Goal: Download file/media

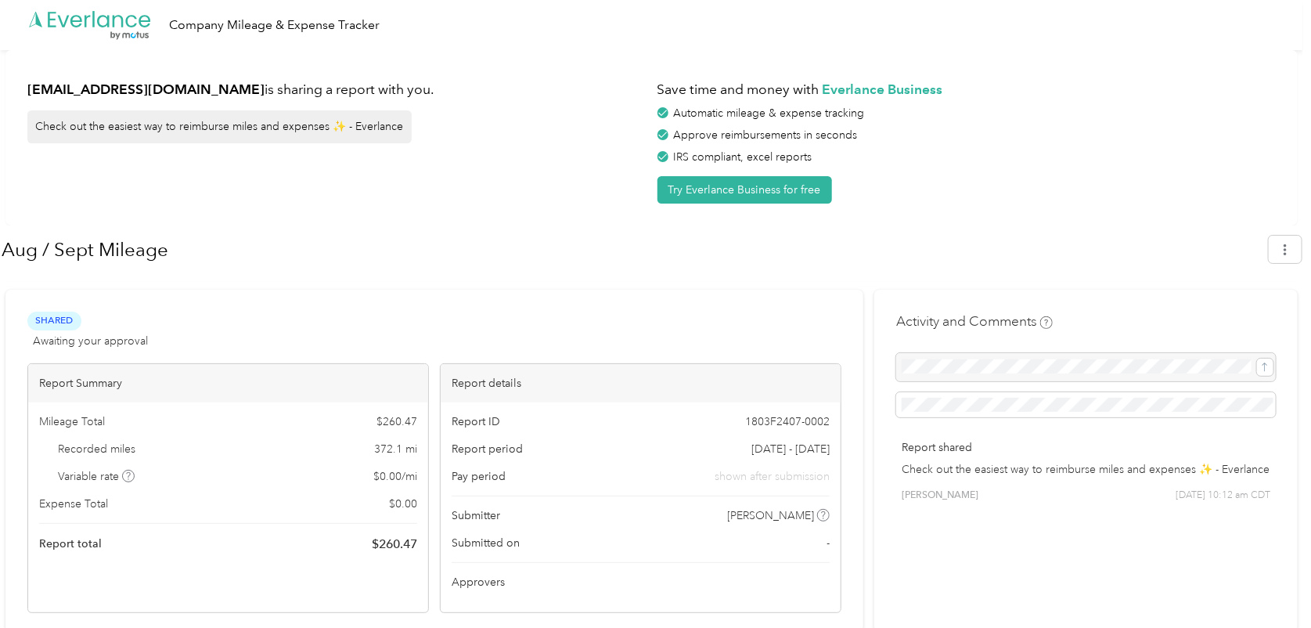
click at [997, 364] on div at bounding box center [1086, 367] width 380 height 28
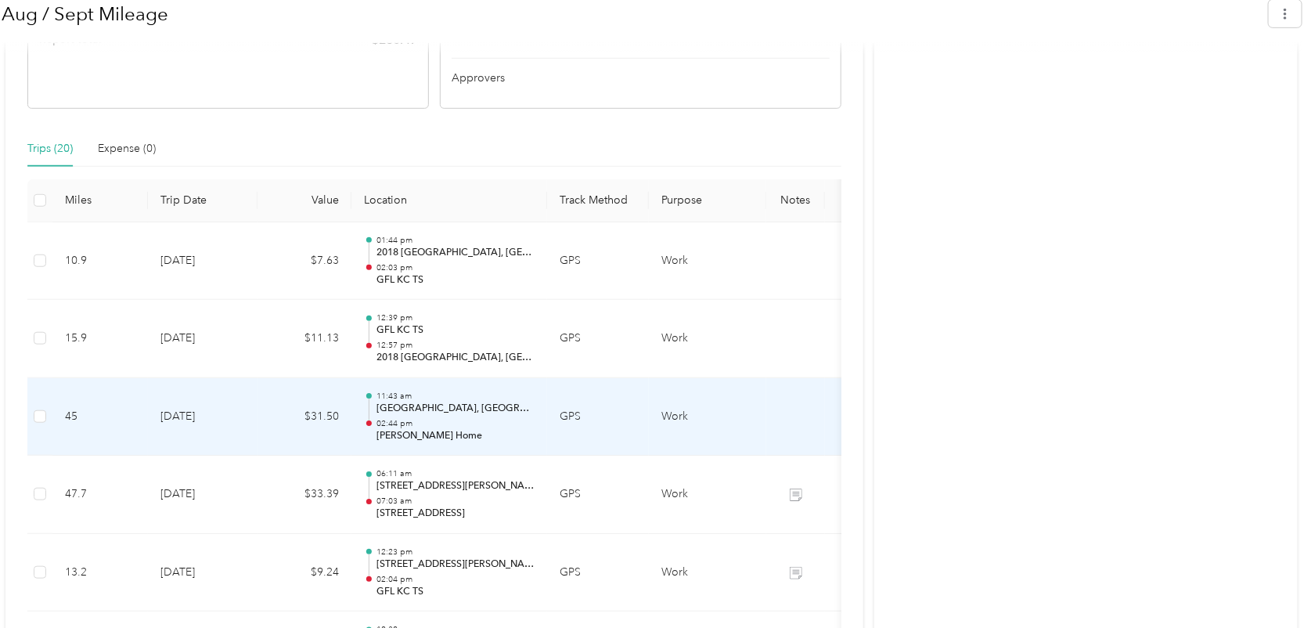
scroll to position [391, 0]
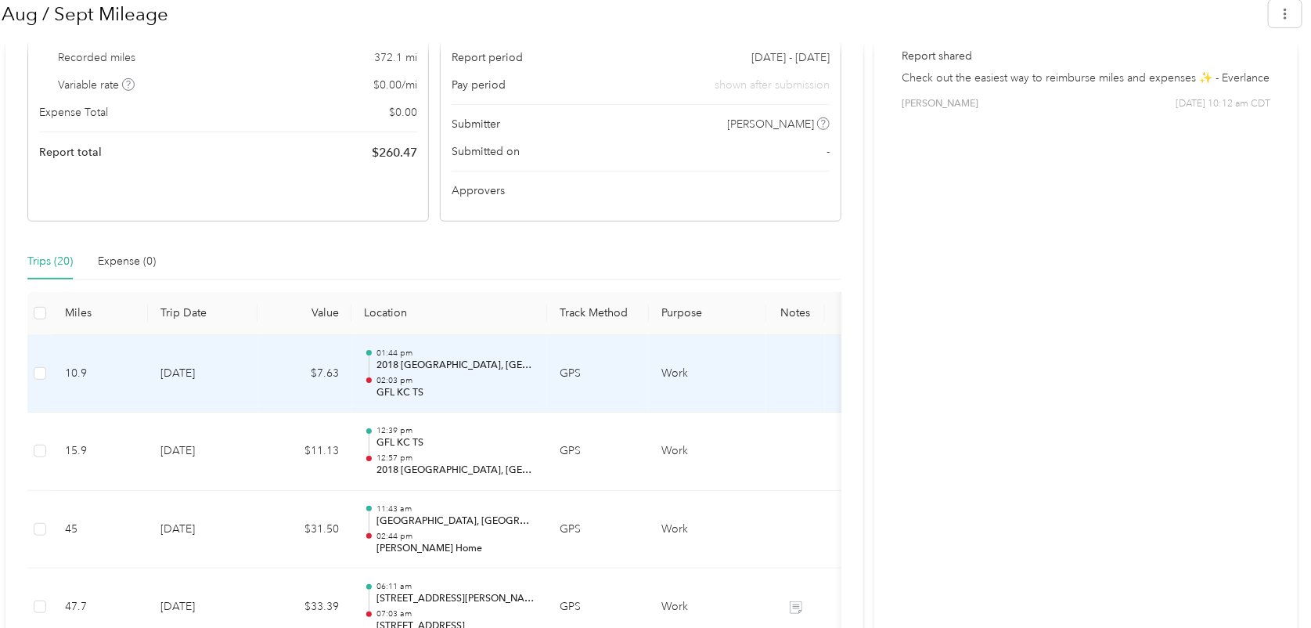
click at [781, 368] on td at bounding box center [795, 374] width 59 height 78
click at [811, 373] on td at bounding box center [795, 374] width 59 height 78
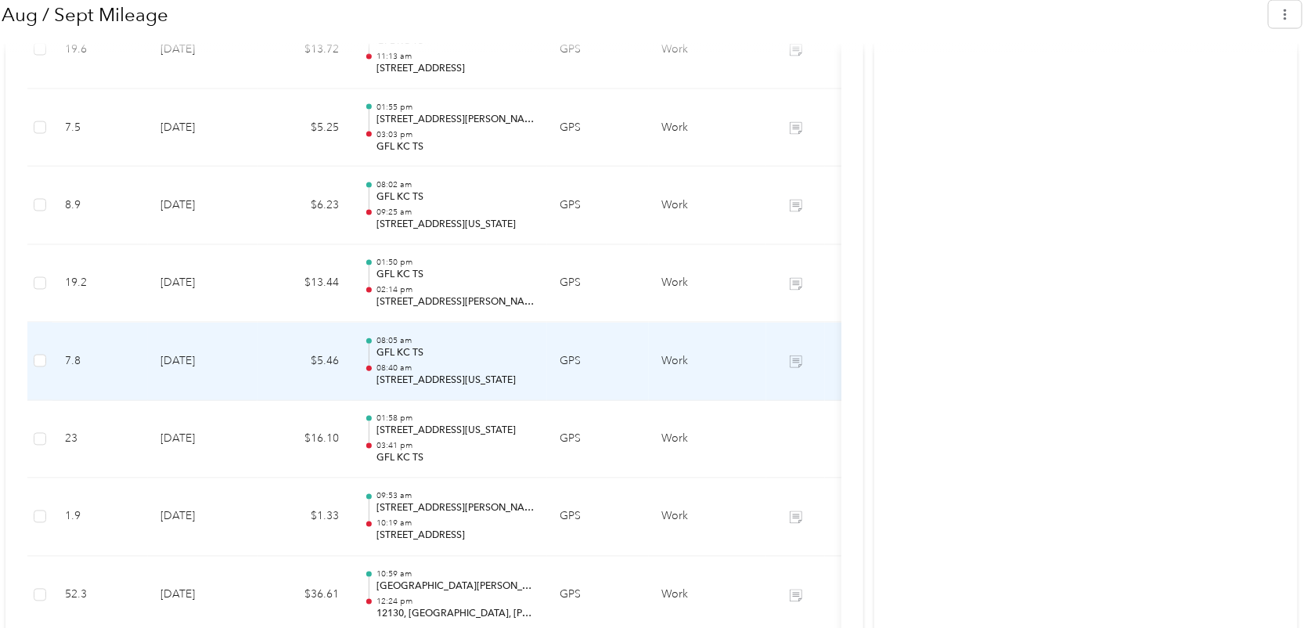
scroll to position [1409, 0]
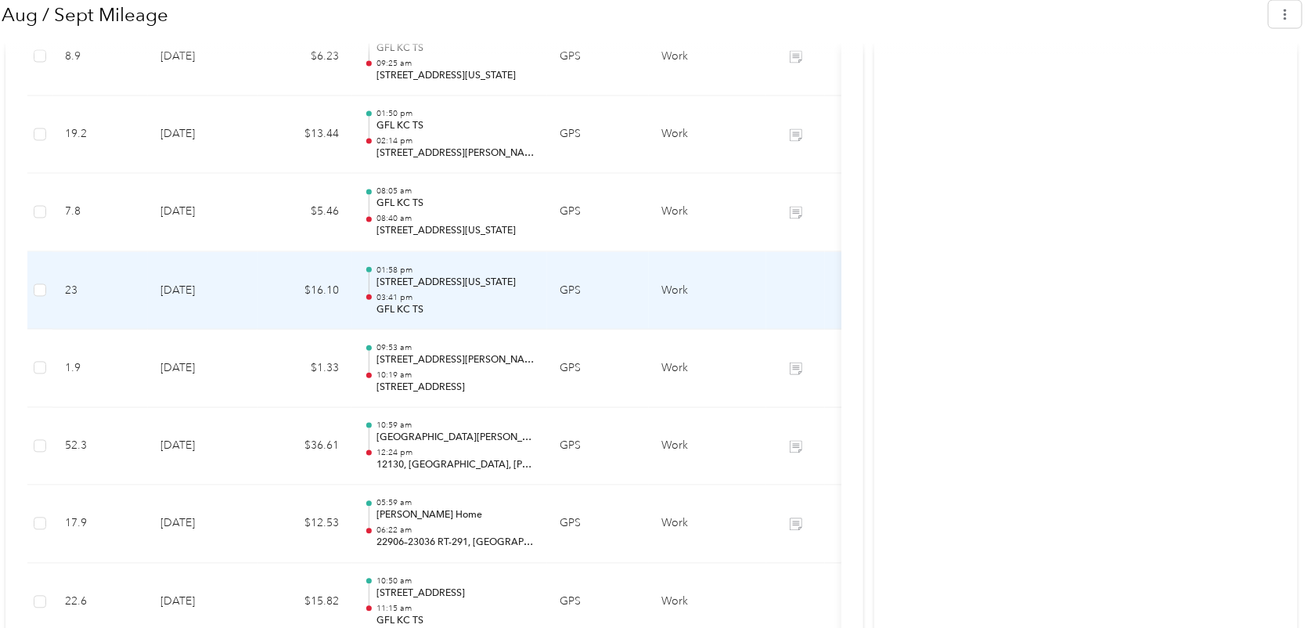
click at [510, 308] on p "GFL KC TS" at bounding box center [455, 310] width 158 height 14
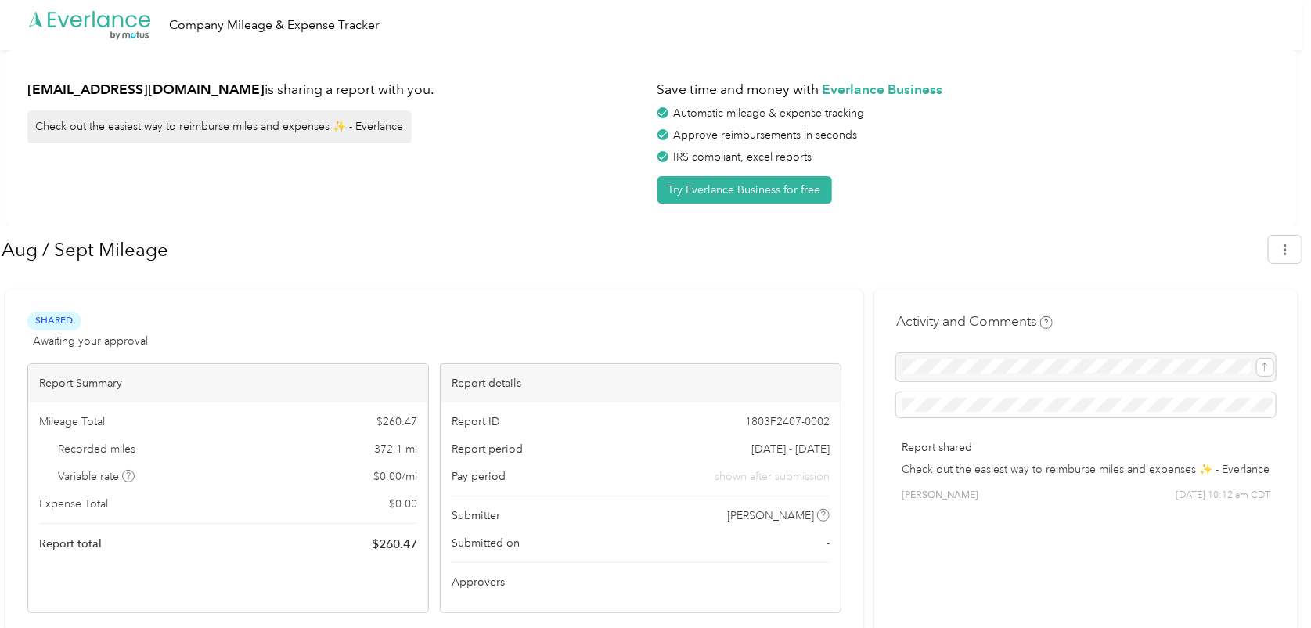
scroll to position [0, 0]
click at [973, 374] on div at bounding box center [1086, 367] width 380 height 28
click at [1290, 251] on icon "button" at bounding box center [1284, 249] width 11 height 11
click at [1240, 315] on span "Download" at bounding box center [1249, 323] width 52 height 16
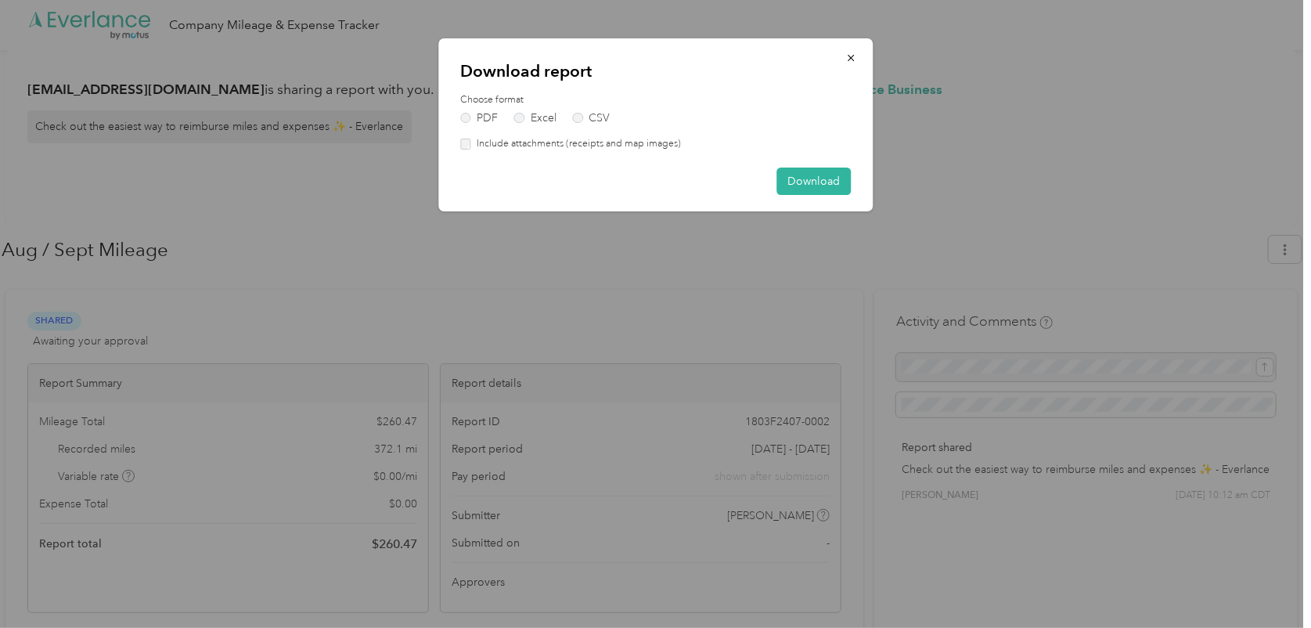
click at [799, 165] on div "Download report Choose format PDF Excel CSV Include attachments (receipts and m…" at bounding box center [655, 124] width 434 height 173
click at [811, 184] on button "Download" at bounding box center [813, 180] width 74 height 27
